Goal: Find specific page/section: Find specific page/section

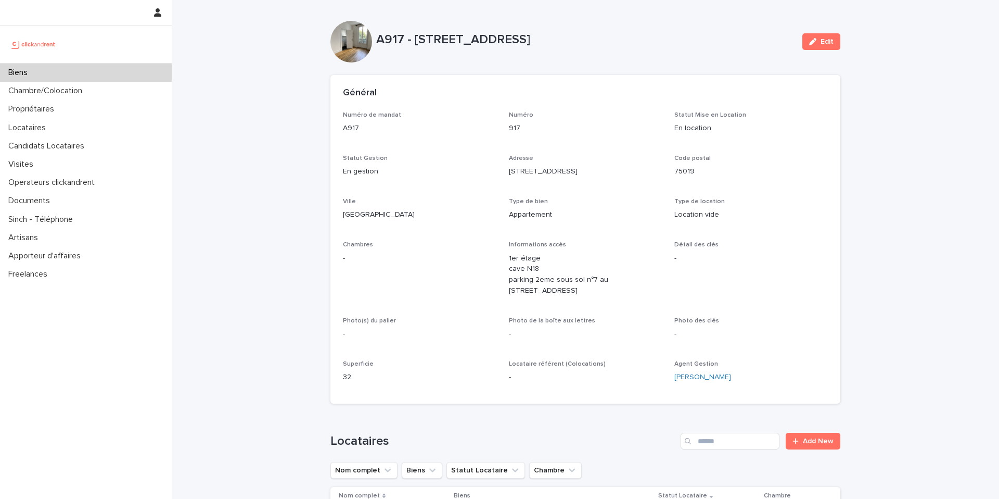
click at [83, 129] on div "Locataires" at bounding box center [86, 128] width 172 height 18
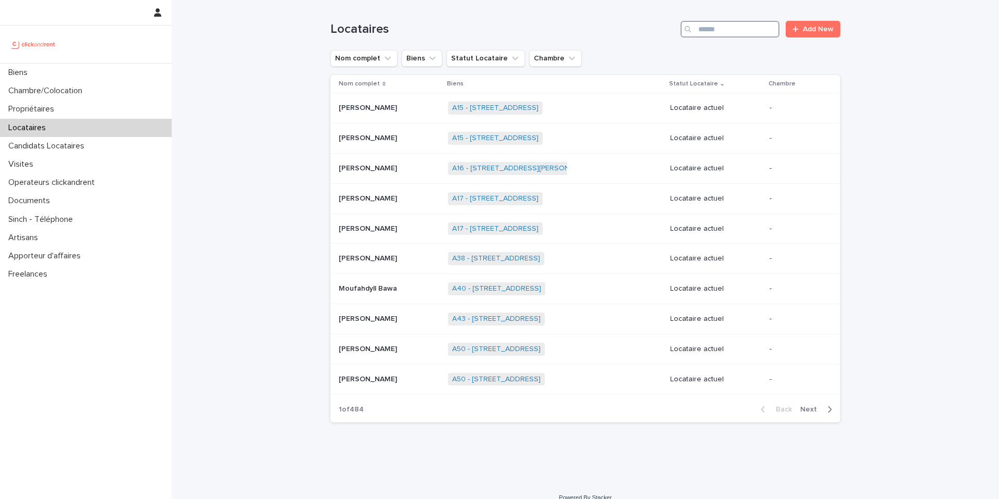
click at [742, 32] on input "Search" at bounding box center [730, 29] width 99 height 17
click at [736, 29] on input "Search" at bounding box center [730, 29] width 99 height 17
paste input "**********"
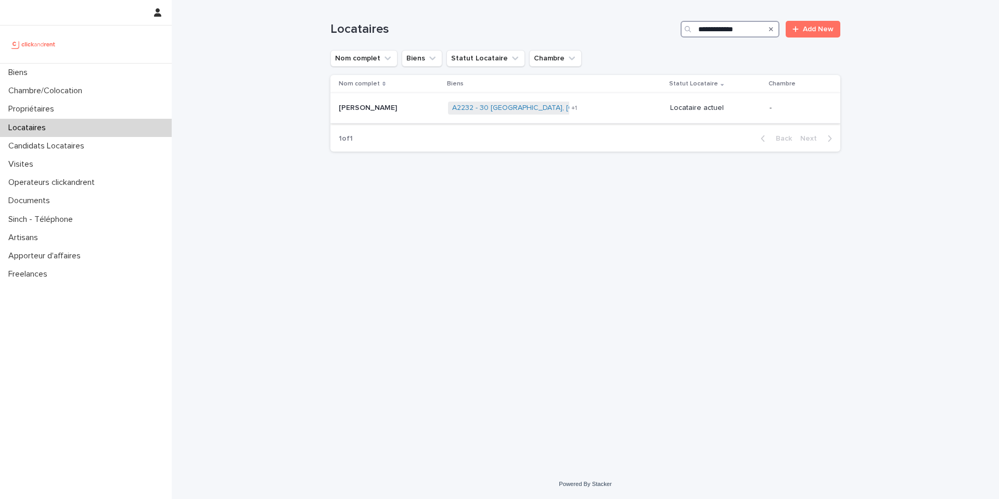
type input "**********"
click at [619, 111] on div "A2232 - 30 [GEOGRAPHIC_DATA], [GEOGRAPHIC_DATA] 77600 A2231 - 30 [GEOGRAPHIC_DA…" at bounding box center [555, 107] width 214 height 21
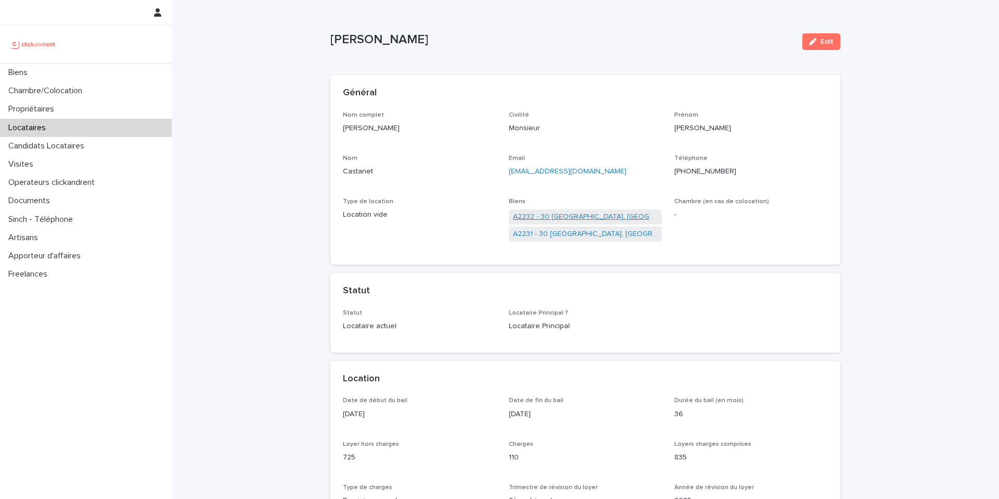
click at [608, 220] on link "A2232 - 30 [GEOGRAPHIC_DATA], [GEOGRAPHIC_DATA] 77600" at bounding box center [585, 216] width 145 height 11
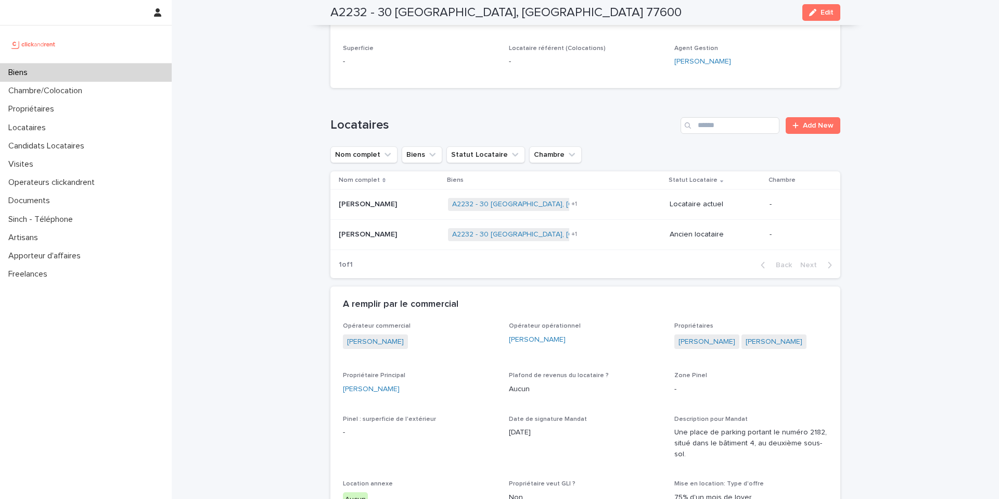
scroll to position [230, 0]
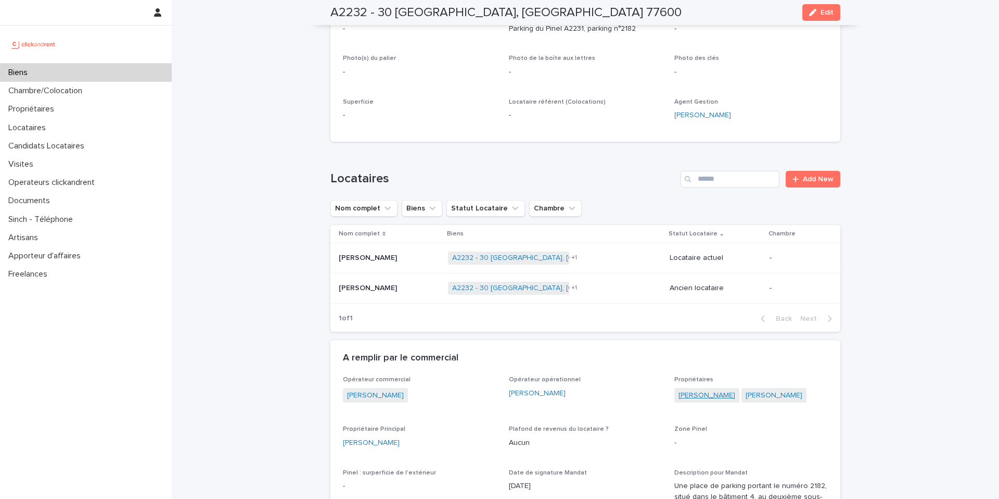
click at [707, 394] on link "[PERSON_NAME]" at bounding box center [707, 395] width 57 height 11
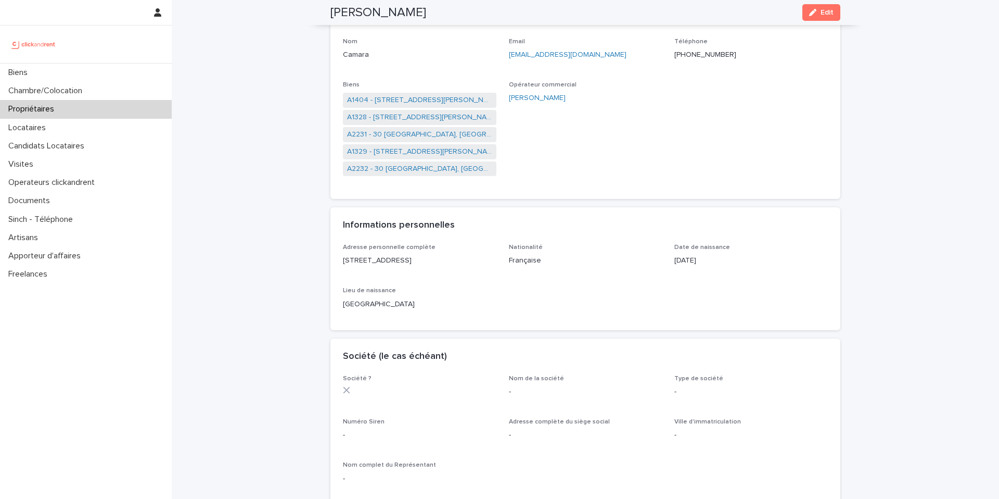
scroll to position [143, 0]
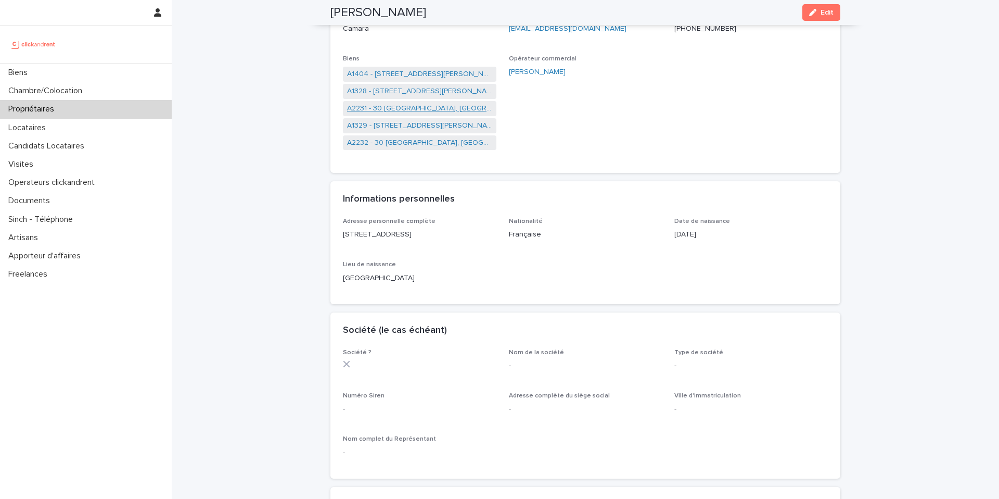
click at [437, 111] on link "A2231 - 30 [GEOGRAPHIC_DATA], [GEOGRAPHIC_DATA] 77600" at bounding box center [419, 108] width 145 height 11
click at [436, 143] on link "A2232 - 30 [GEOGRAPHIC_DATA], [GEOGRAPHIC_DATA] 77600" at bounding box center [419, 142] width 145 height 11
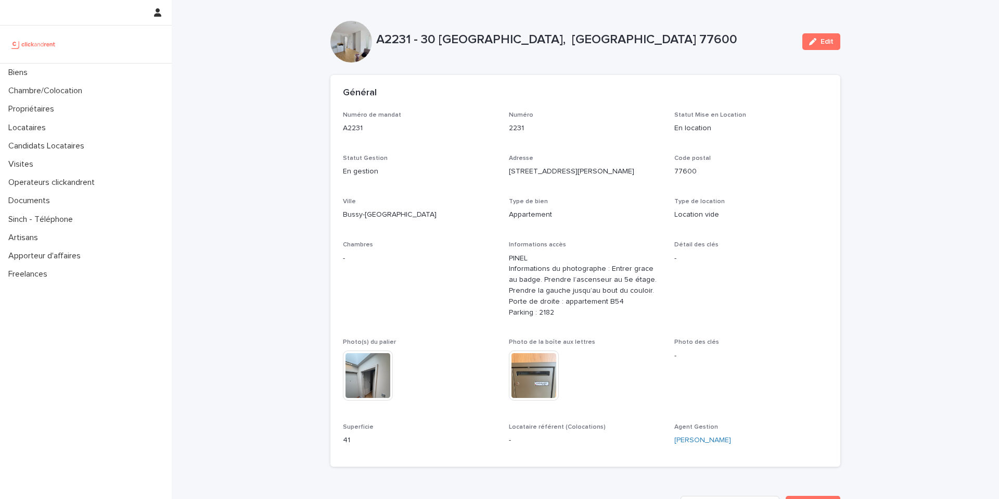
drag, startPoint x: 387, startPoint y: 39, endPoint x: 554, endPoint y: 55, distance: 167.8
click at [554, 55] on div "A2231 - 30 Allée Madame de Montespan, Bussy-Saint-Georges 77600 Edit" at bounding box center [586, 42] width 510 height 42
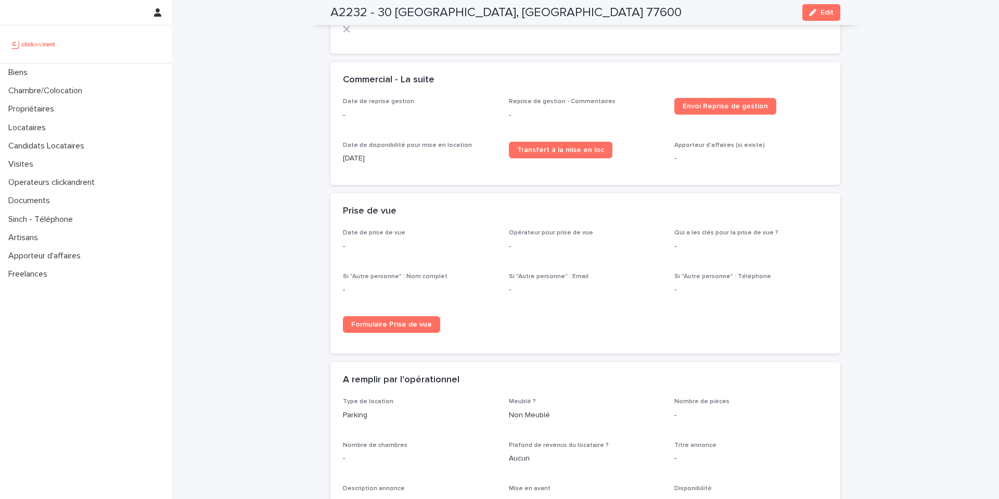
scroll to position [1472, 0]
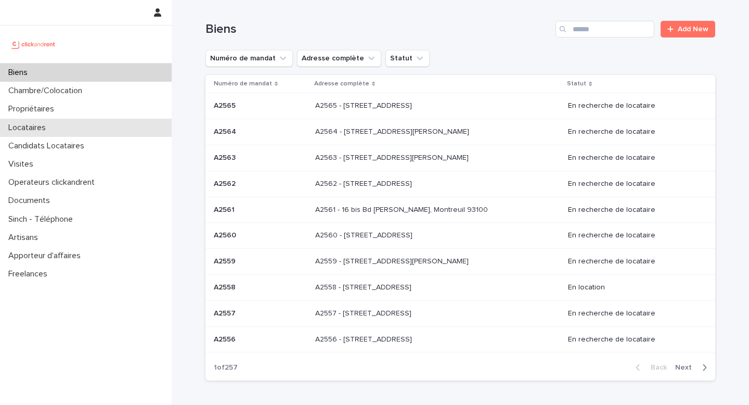
click at [88, 129] on div "Locataires" at bounding box center [86, 128] width 172 height 18
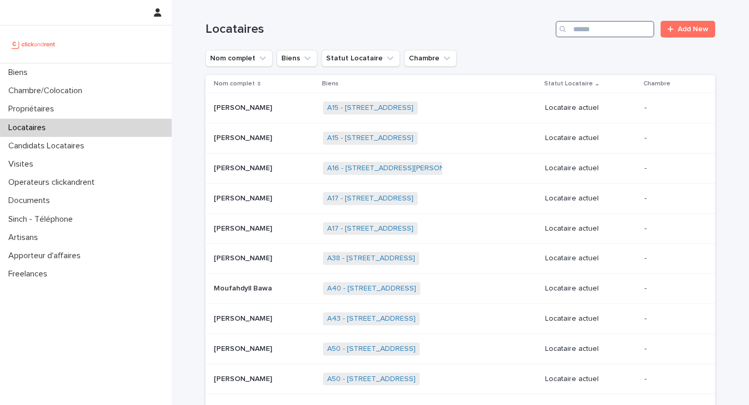
click at [583, 26] on input "Search" at bounding box center [605, 29] width 99 height 17
paste input "**********"
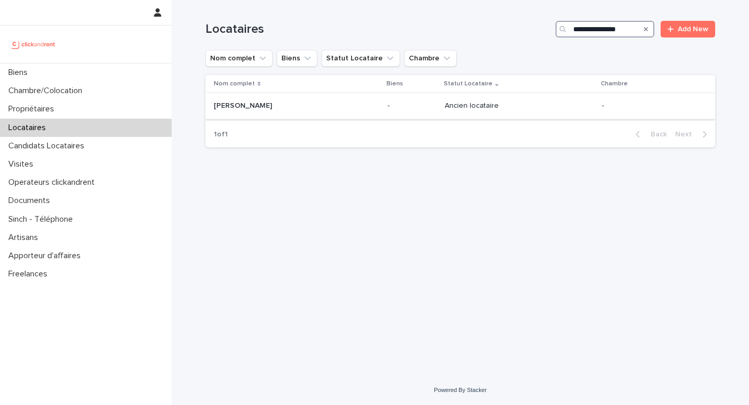
type input "**********"
click at [538, 97] on td "Ancien locataire" at bounding box center [519, 106] width 157 height 26
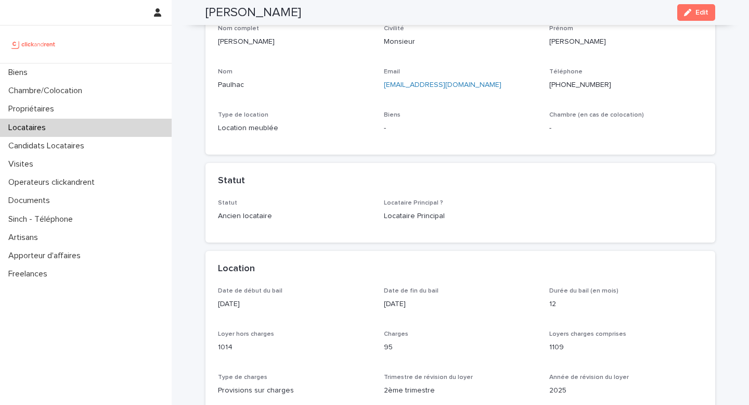
scroll to position [87, 0]
click at [390, 299] on p "[DATE]" at bounding box center [461, 303] width 154 height 11
click at [387, 274] on div "Location" at bounding box center [461, 268] width 510 height 36
